Goal: Task Accomplishment & Management: Manage account settings

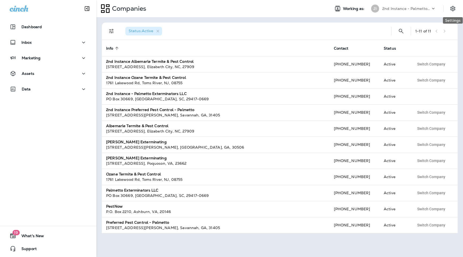
click at [427, 6] on p "2nd Instance - Palmetto Exterminators LLC" at bounding box center [406, 8] width 48 height 4
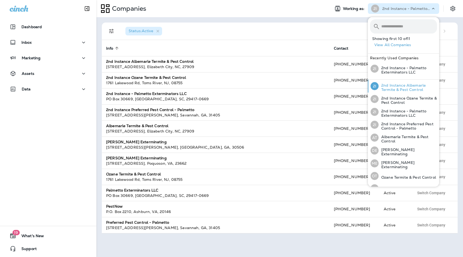
click at [398, 85] on p "2nd Instance Albemarle Termite & Pest Control" at bounding box center [407, 87] width 58 height 9
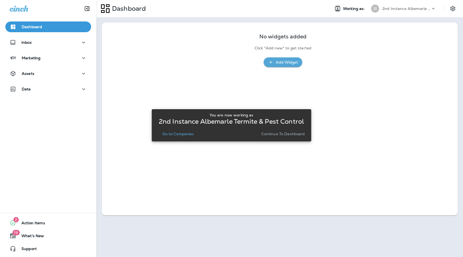
click at [294, 134] on p "Continue to Dashboard" at bounding box center [283, 133] width 44 height 4
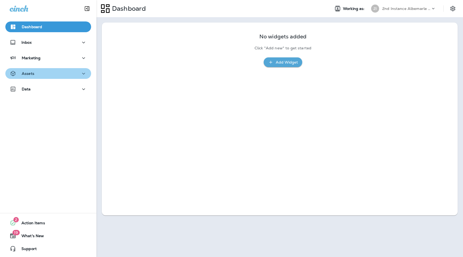
click at [60, 73] on div "Assets" at bounding box center [48, 73] width 77 height 7
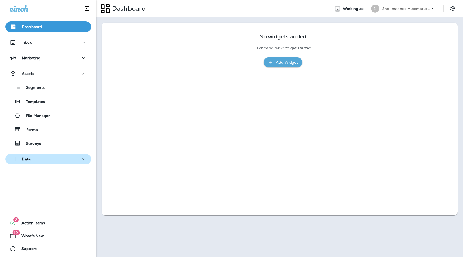
click at [57, 160] on div "Data" at bounding box center [48, 159] width 77 height 7
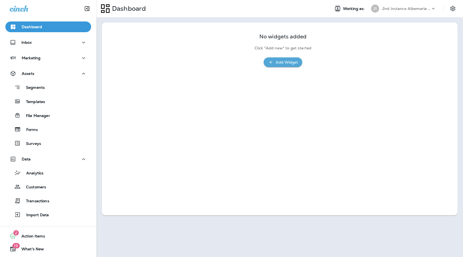
click at [63, 166] on div "Analytics Customers Transactions Import Data" at bounding box center [48, 192] width 86 height 56
click at [63, 162] on button "Data" at bounding box center [48, 158] width 86 height 11
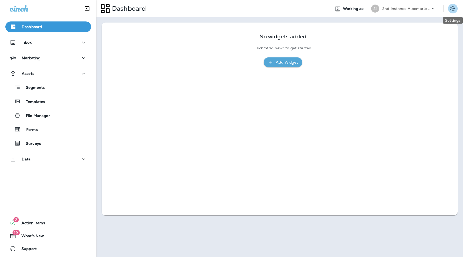
click at [455, 7] on icon "Settings" at bounding box center [452, 8] width 6 height 6
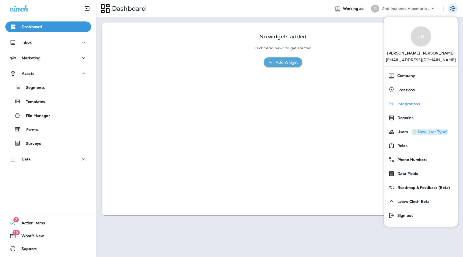
click at [414, 106] on div "Integrations" at bounding box center [420, 103] width 69 height 11
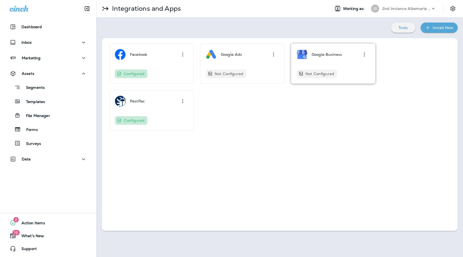
click at [366, 56] on icon "button" at bounding box center [364, 54] width 6 height 6
click at [359, 71] on div "Configure" at bounding box center [356, 69] width 18 height 6
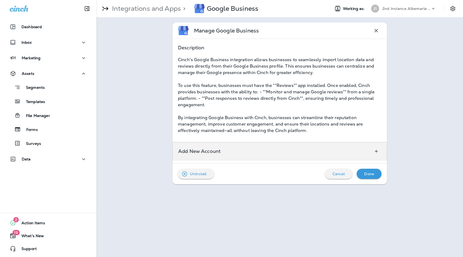
click at [345, 146] on div "Add New Account" at bounding box center [279, 151] width 214 height 18
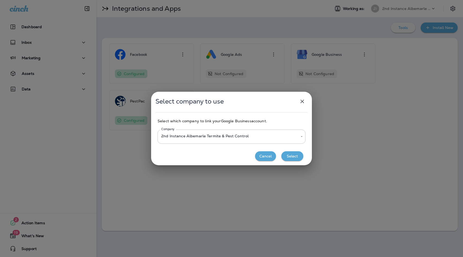
click at [294, 158] on button "Select" at bounding box center [292, 156] width 22 height 10
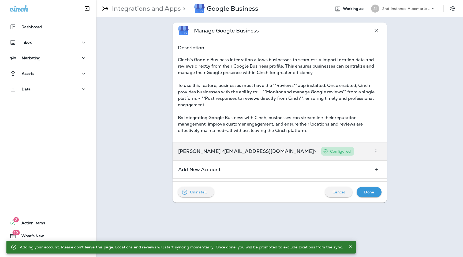
click at [266, 149] on p "[PERSON_NAME] <[EMAIL_ADDRESS][DOMAIN_NAME]>" at bounding box center [247, 151] width 138 height 4
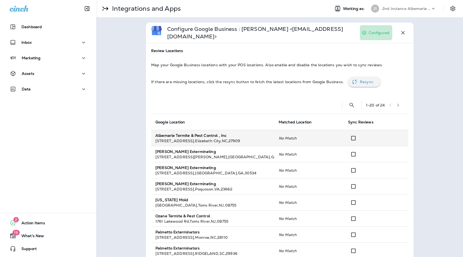
click at [291, 136] on icon "No Match" at bounding box center [288, 138] width 18 height 5
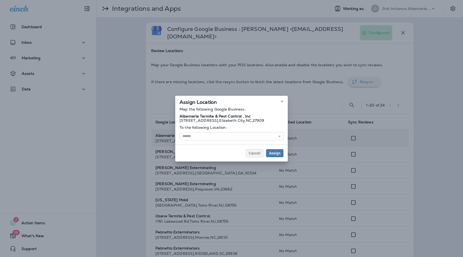
click at [234, 129] on div "Map the following Google Business: Albemarle Termite & Pest Control , Inc 104 T…" at bounding box center [231, 125] width 112 height 37
click at [234, 137] on input "text" at bounding box center [231, 136] width 104 height 8
type input "**********"
click at [227, 148] on div "**********" at bounding box center [231, 129] width 112 height 66
click at [274, 153] on span "Assign" at bounding box center [275, 153] width 12 height 4
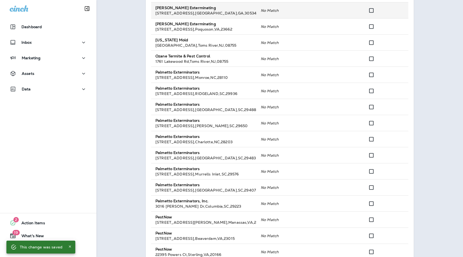
scroll to position [236, 0]
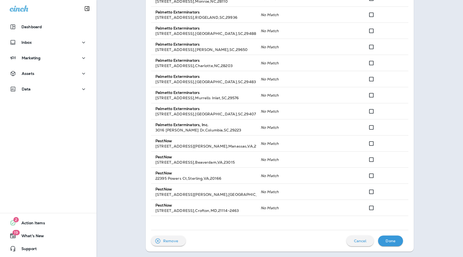
click at [394, 233] on div "Remove Cancel Done" at bounding box center [279, 238] width 257 height 16
click at [394, 239] on p "Done" at bounding box center [390, 240] width 10 height 4
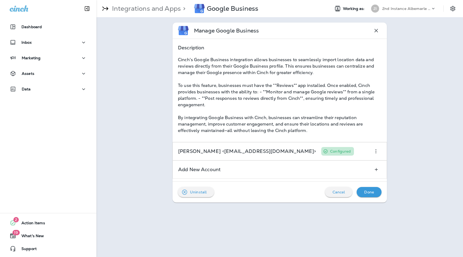
click at [419, 7] on p "2nd Instance Albemarle Termite & Pest Control" at bounding box center [406, 8] width 48 height 4
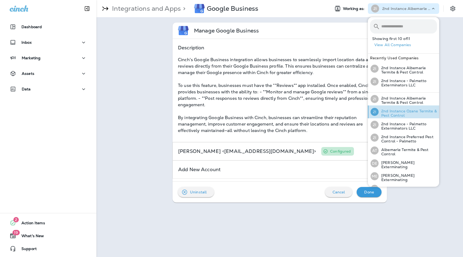
click at [405, 114] on p "2nd Instance Ozane Termite & Pest Control" at bounding box center [407, 113] width 58 height 9
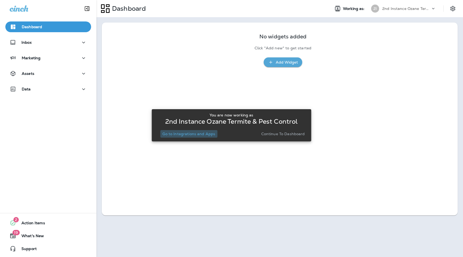
click at [200, 134] on p "Go to Integrations and Apps" at bounding box center [188, 133] width 53 height 4
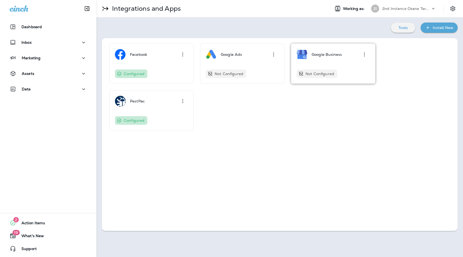
click at [365, 54] on icon "button" at bounding box center [364, 54] width 6 height 6
click at [364, 65] on div "Configure" at bounding box center [351, 69] width 36 height 15
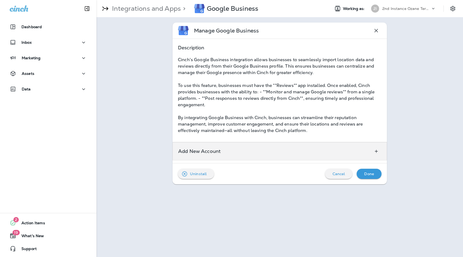
click at [334, 147] on div "Add New Account" at bounding box center [279, 151] width 214 height 18
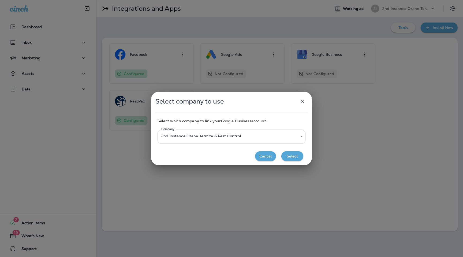
click at [226, 0] on body "**********" at bounding box center [231, 0] width 463 height 0
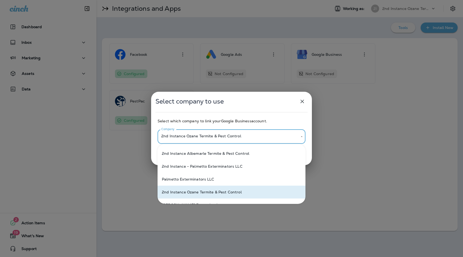
click at [261, 116] on div at bounding box center [231, 128] width 463 height 257
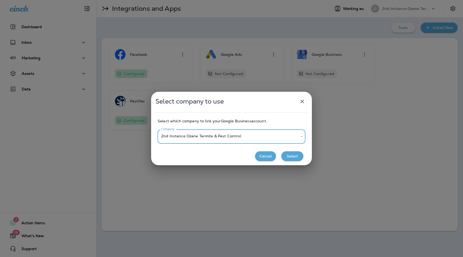
click at [290, 155] on button "Select" at bounding box center [292, 156] width 22 height 10
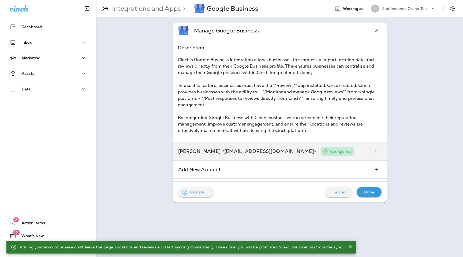
click at [348, 148] on div "[PERSON_NAME] <[EMAIL_ADDRESS][DOMAIN_NAME]> Configured" at bounding box center [279, 151] width 214 height 18
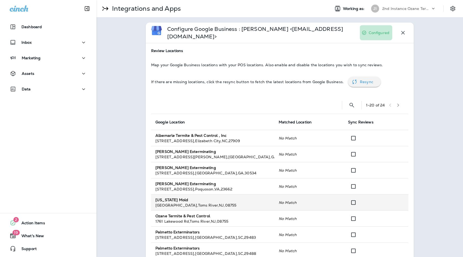
scroll to position [11, 0]
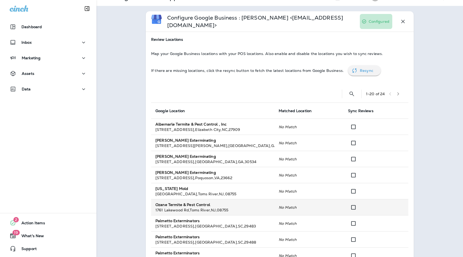
click at [285, 203] on td "No Match" at bounding box center [308, 207] width 69 height 16
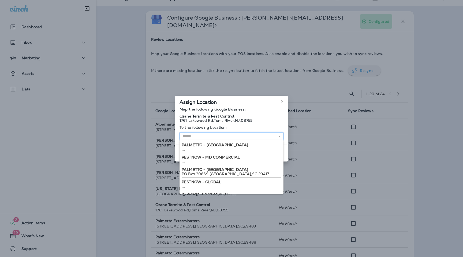
click at [247, 134] on input "text" at bounding box center [231, 136] width 104 height 8
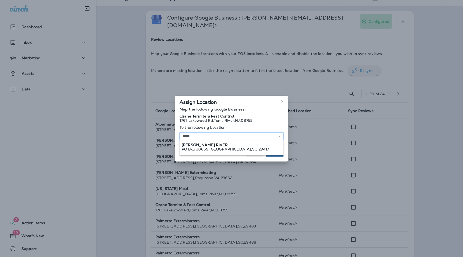
type input "**********"
click at [233, 147] on div "**********" at bounding box center [231, 129] width 112 height 66
click at [275, 152] on span "Assign" at bounding box center [275, 153] width 12 height 4
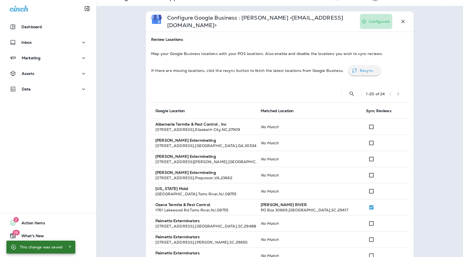
scroll to position [236, 0]
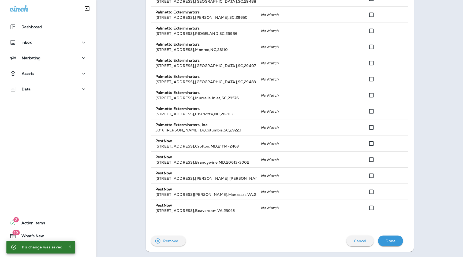
click at [390, 239] on p "Done" at bounding box center [390, 240] width 10 height 4
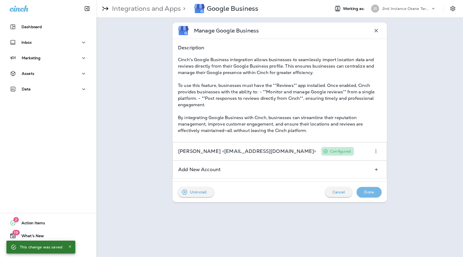
click at [369, 192] on p "Done" at bounding box center [369, 192] width 10 height 4
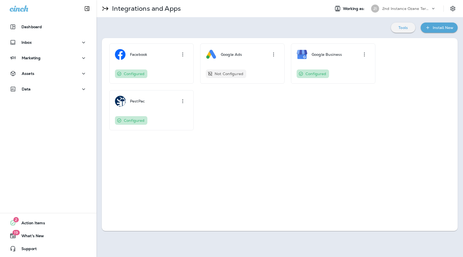
click at [420, 6] on p "2nd Instance Ozane Termite & Pest Control" at bounding box center [406, 8] width 48 height 4
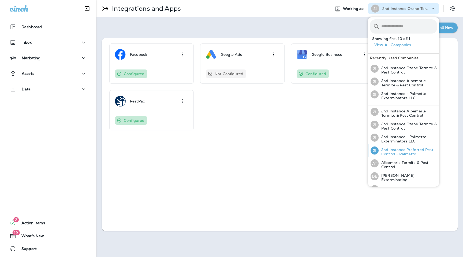
click at [399, 155] on p "2nd Instance Preferred Pest Control - Palmetto" at bounding box center [407, 151] width 58 height 9
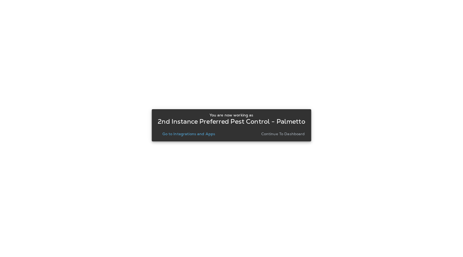
click at [174, 131] on p "Go to Integrations and Apps" at bounding box center [188, 133] width 53 height 4
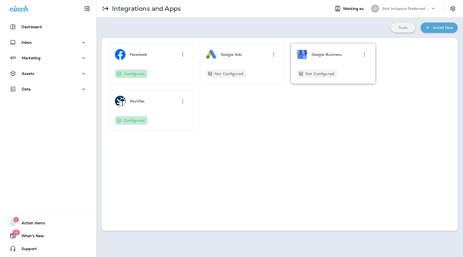
click at [363, 54] on icon "button" at bounding box center [364, 54] width 6 height 6
click at [360, 70] on div "Configure" at bounding box center [356, 69] width 18 height 6
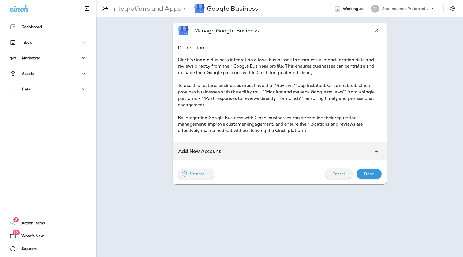
click at [334, 158] on div "Add New Account" at bounding box center [279, 151] width 214 height 18
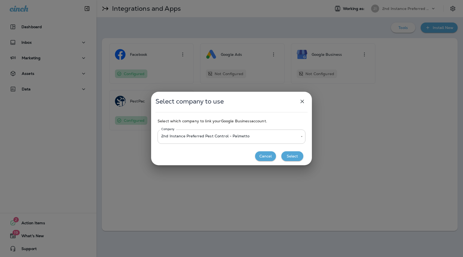
click at [293, 157] on button "Select" at bounding box center [292, 156] width 22 height 10
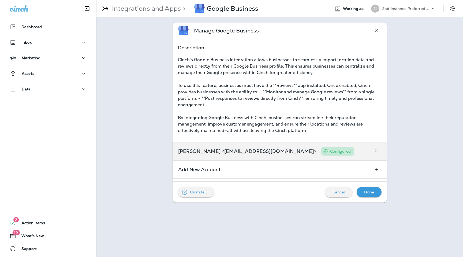
click at [258, 152] on p "[PERSON_NAME] <[EMAIL_ADDRESS][DOMAIN_NAME]>" at bounding box center [247, 151] width 138 height 4
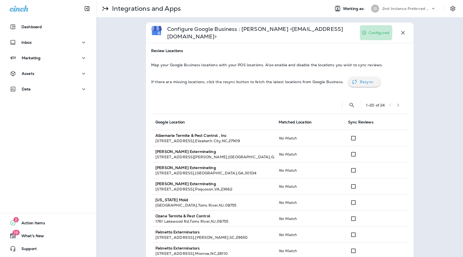
click at [423, 9] on p "2nd Instance Preferred Pest Control - Palmetto" at bounding box center [406, 8] width 48 height 4
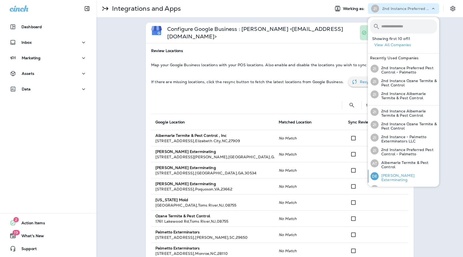
scroll to position [59, 0]
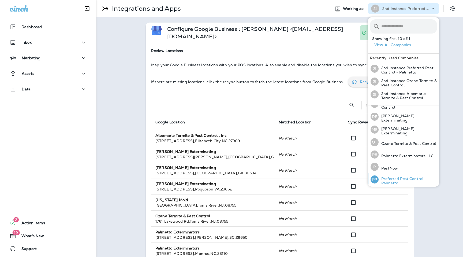
click at [404, 179] on p "Preferred Pest Control - Palmetto" at bounding box center [407, 180] width 58 height 9
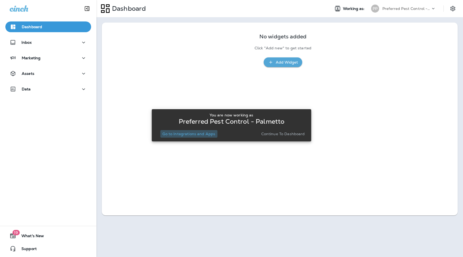
click at [205, 136] on button "Go to Integrations and Apps" at bounding box center [188, 133] width 57 height 7
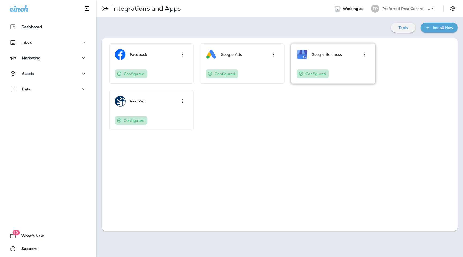
click at [333, 57] on div "Google Business" at bounding box center [326, 54] width 30 height 11
